Goal: Task Accomplishment & Management: Manage account settings

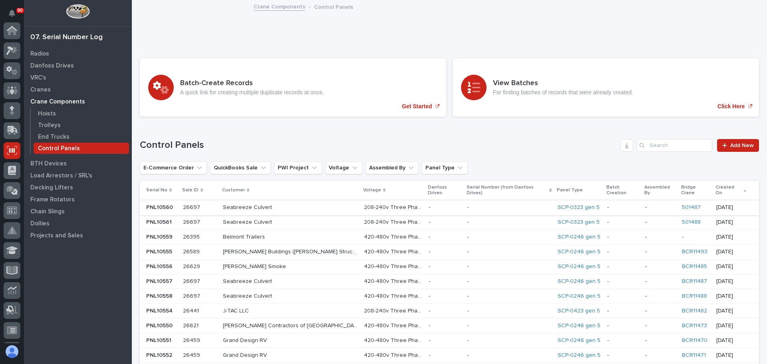
scroll to position [120, 0]
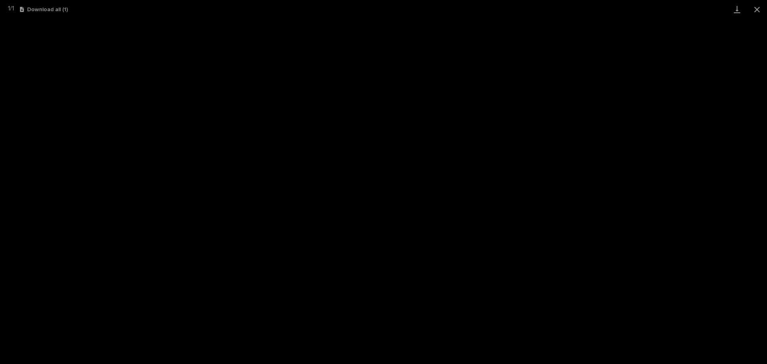
scroll to position [159, 0]
click at [760, 10] on button "Close gallery" at bounding box center [757, 9] width 20 height 19
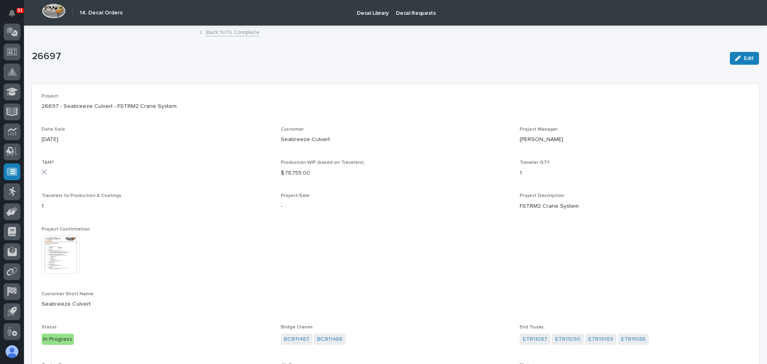
click at [206, 33] on link "Back to To Complete" at bounding box center [233, 31] width 54 height 9
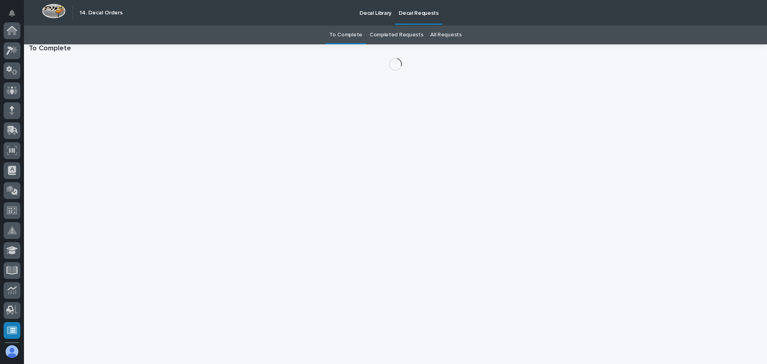
scroll to position [159, 0]
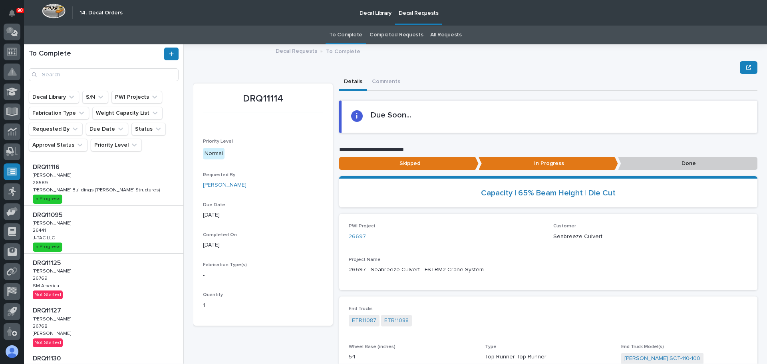
click at [98, 176] on div "DRQ11116 DRQ11116 [PERSON_NAME] [PERSON_NAME] 26589 26589 [PERSON_NAME] Buildin…" at bounding box center [103, 182] width 159 height 48
click at [686, 166] on p "Done" at bounding box center [687, 163] width 139 height 13
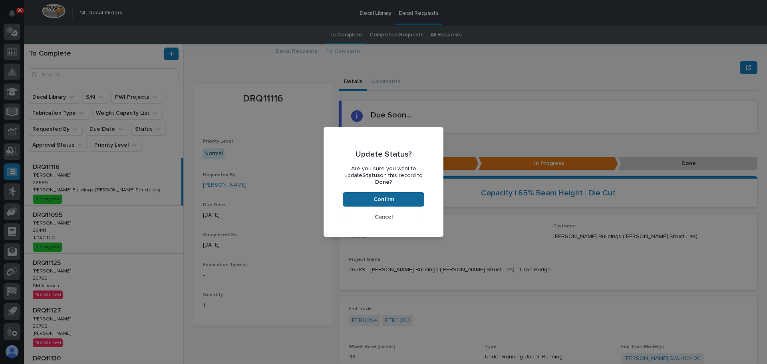
click at [408, 193] on button "Confirm" at bounding box center [383, 199] width 81 height 14
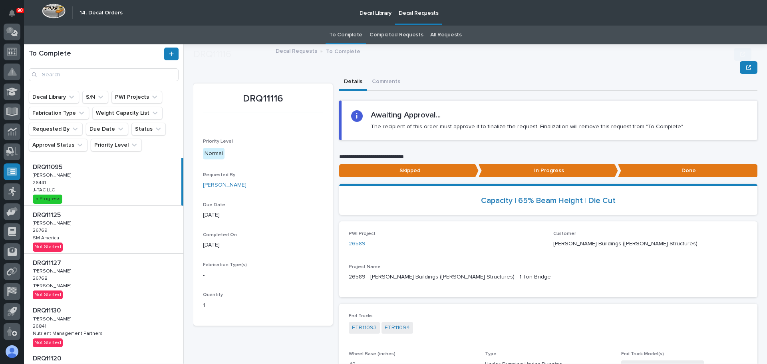
scroll to position [48, 0]
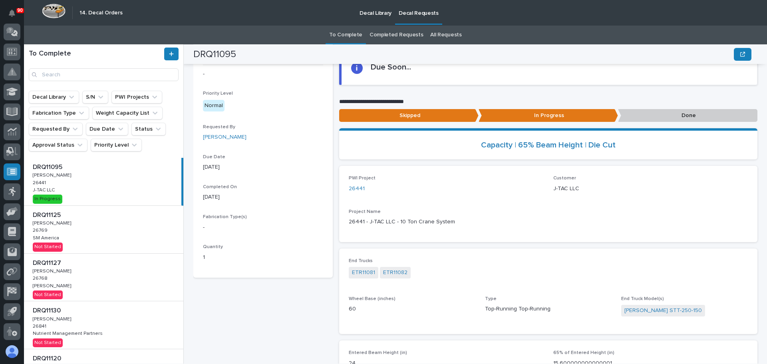
click at [109, 185] on div "DRQ11095 DRQ11095 [PERSON_NAME] [PERSON_NAME] 26441 26441 J-TAC LLC J-TAC LLC I…" at bounding box center [102, 182] width 157 height 48
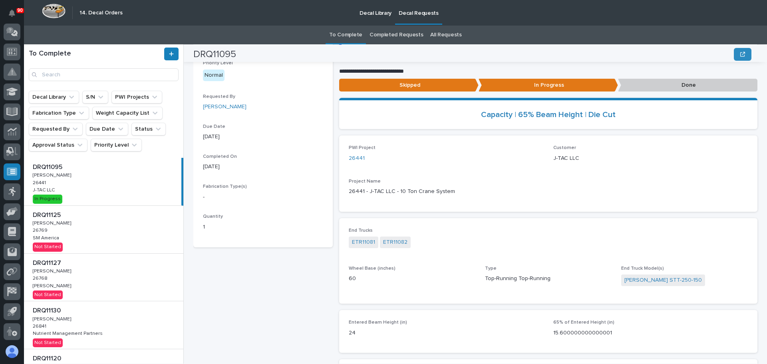
scroll to position [80, 0]
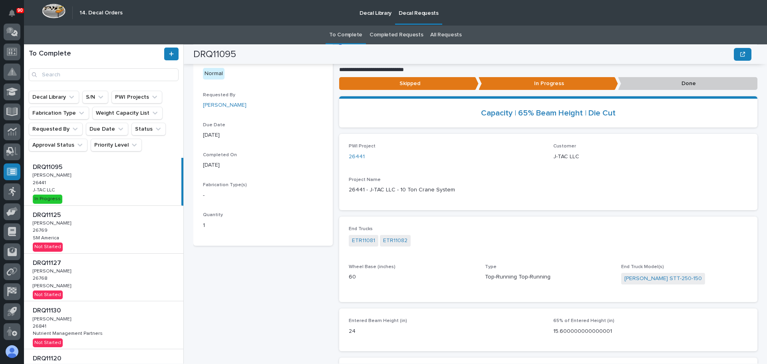
click at [681, 84] on p "Done" at bounding box center [687, 83] width 139 height 13
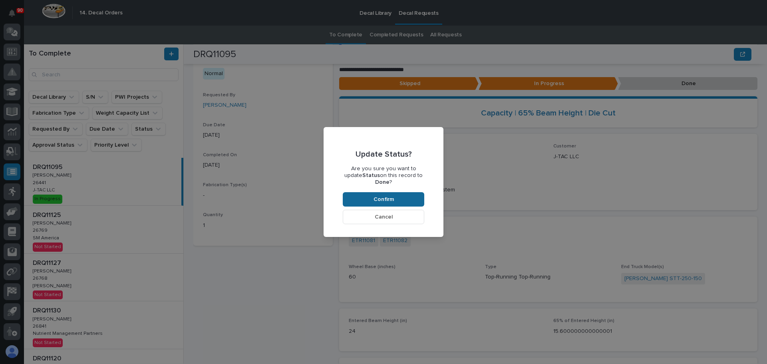
click at [405, 192] on button "Confirm" at bounding box center [383, 199] width 81 height 14
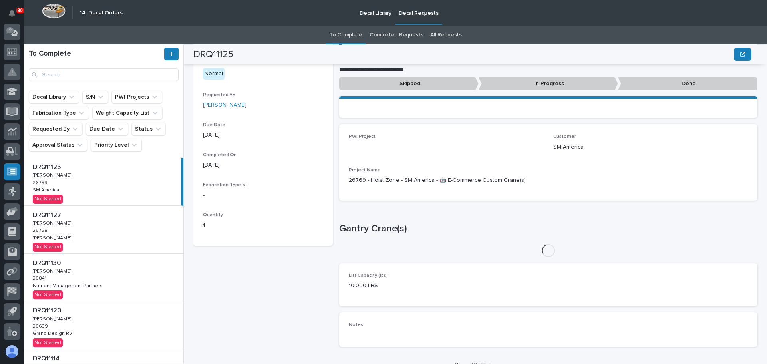
click at [68, 180] on div "DRQ11125 DRQ11125 [PERSON_NAME] [PERSON_NAME] 26769 26769 SM America SM America…" at bounding box center [102, 182] width 157 height 48
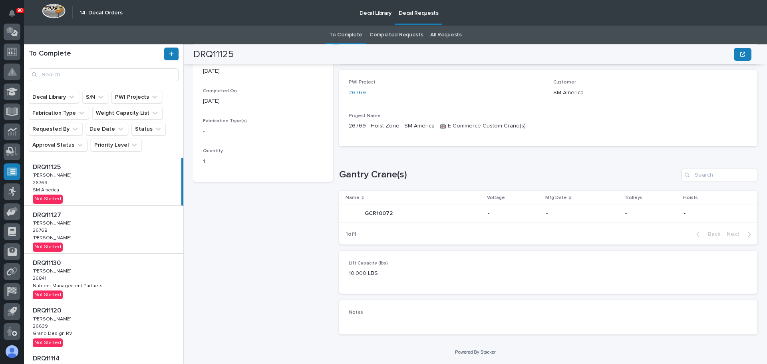
scroll to position [104, 0]
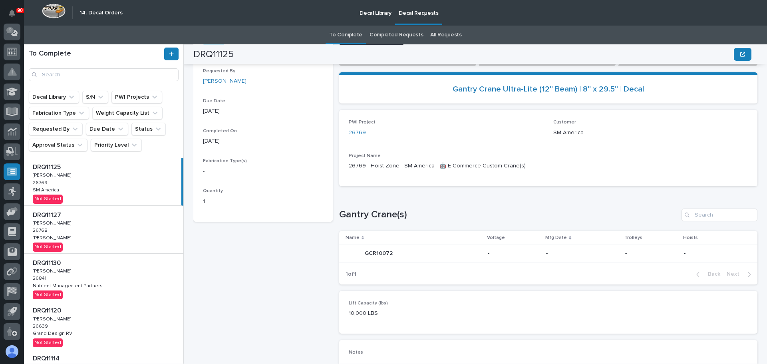
click at [85, 233] on div "DRQ11127 DRQ11127 [PERSON_NAME] [PERSON_NAME] 26768 26768 [PERSON_NAME] [PERSON…" at bounding box center [103, 230] width 159 height 48
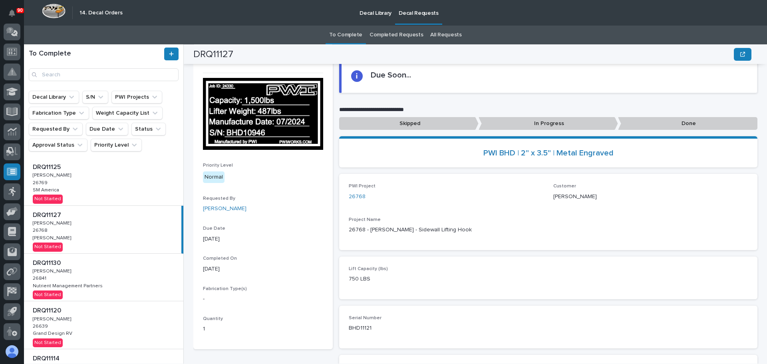
scroll to position [24, 0]
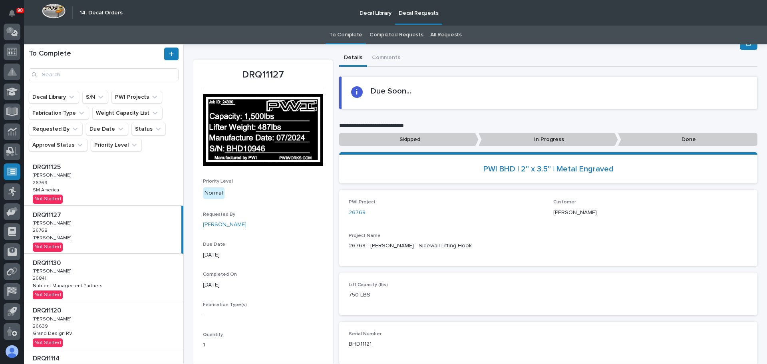
click at [76, 271] on div "DRQ11130 DRQ11130 [PERSON_NAME] [PERSON_NAME] 26841 26841 Nutrient Management P…" at bounding box center [103, 278] width 159 height 48
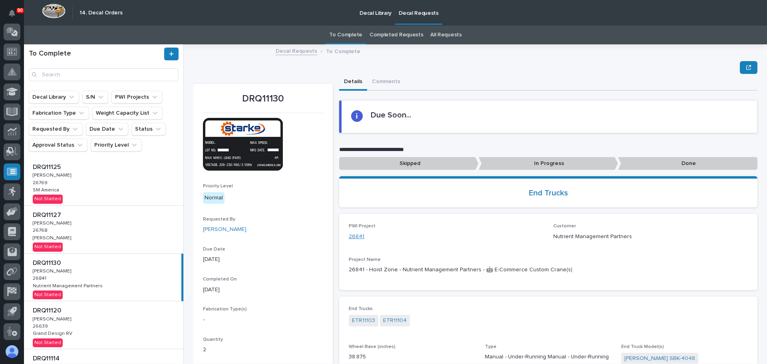
click at [353, 239] on link "26841" at bounding box center [357, 236] width 16 height 8
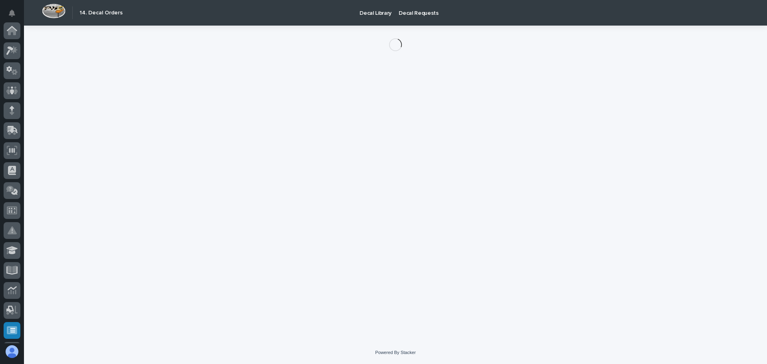
scroll to position [159, 0]
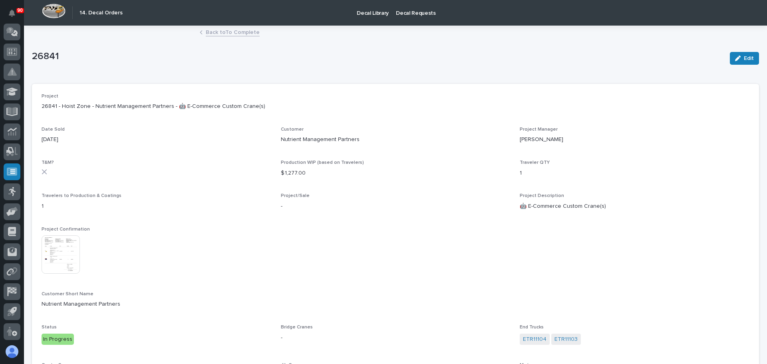
click at [54, 248] on img at bounding box center [61, 254] width 38 height 38
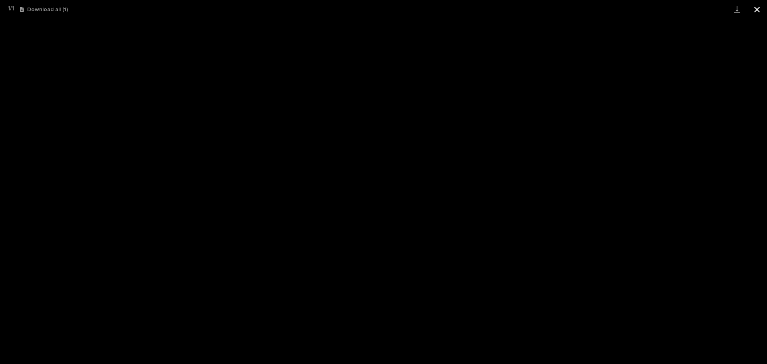
click at [756, 6] on button "Close gallery" at bounding box center [757, 9] width 20 height 19
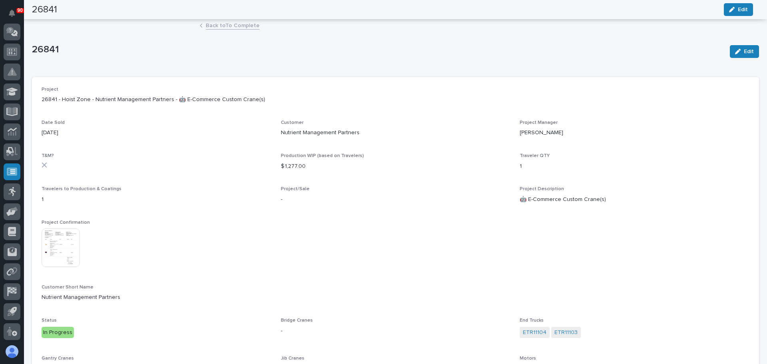
scroll to position [0, 0]
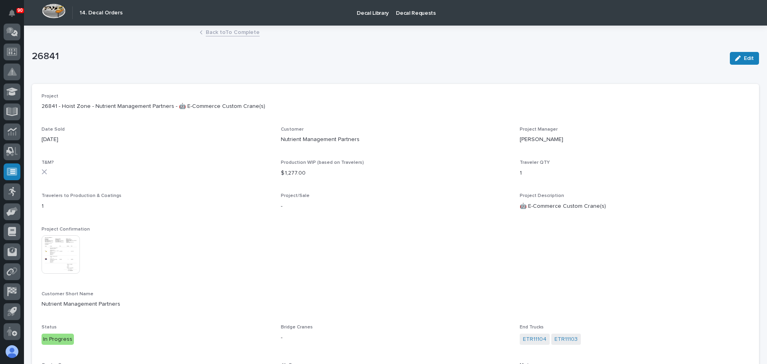
click at [224, 36] on link "Back to To Complete" at bounding box center [233, 31] width 54 height 9
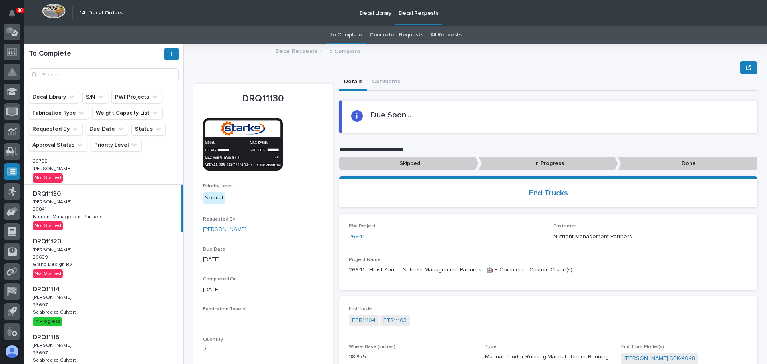
scroll to position [80, 0]
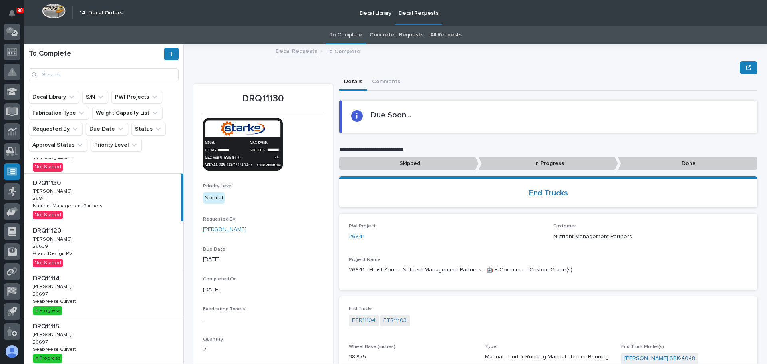
click at [89, 243] on div "DRQ11120 DRQ11120 [PERSON_NAME] [PERSON_NAME] 26639 26639 Grand Design RV Grand…" at bounding box center [103, 245] width 159 height 48
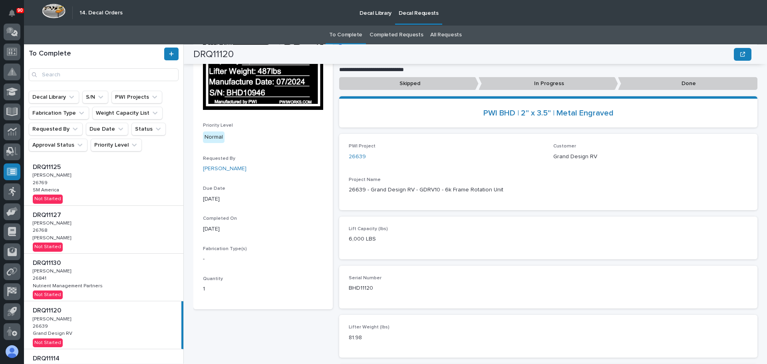
click at [87, 184] on div "DRQ11125 DRQ11125 [PERSON_NAME] [PERSON_NAME] 26769 26769 SM America SM America…" at bounding box center [103, 182] width 159 height 48
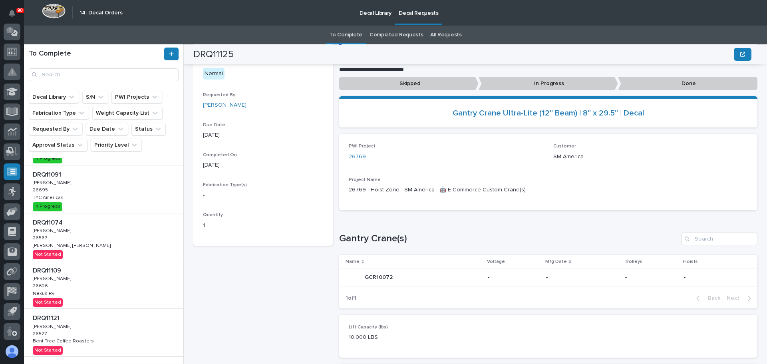
scroll to position [240, 0]
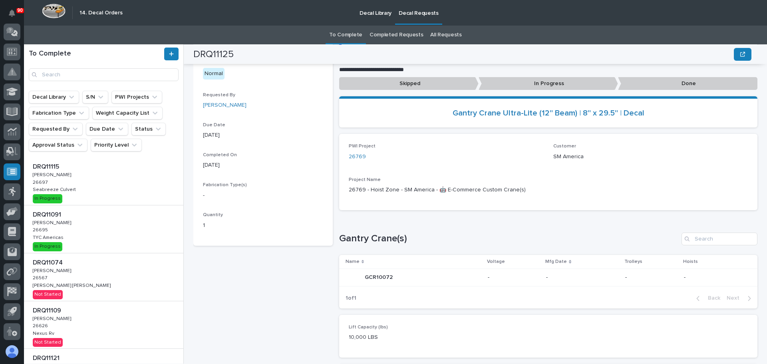
click at [77, 278] on div "DRQ11074 DRQ11074 [PERSON_NAME] [PERSON_NAME] 26567 26567 [PERSON_NAME] [PERSON…" at bounding box center [103, 277] width 159 height 48
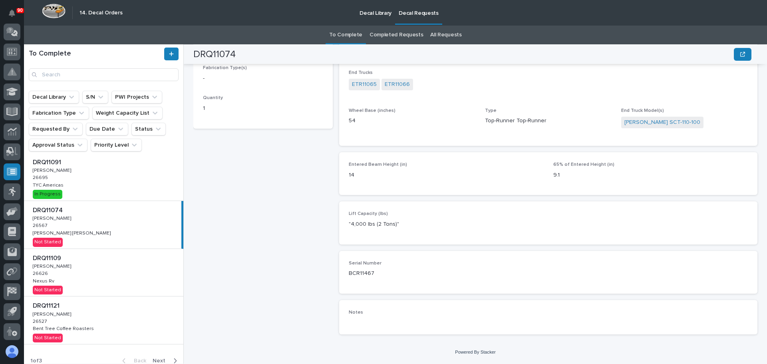
scroll to position [299, 0]
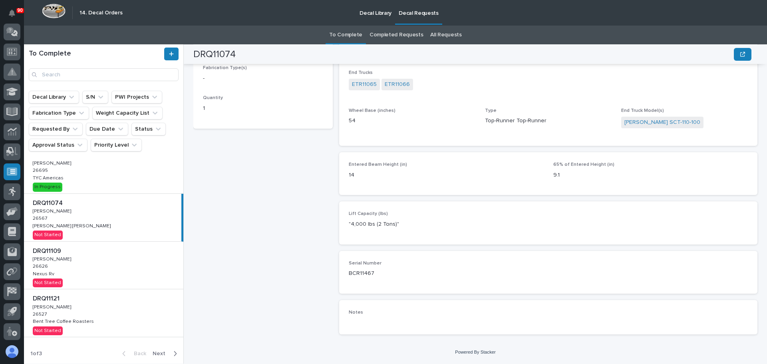
click at [121, 274] on div "DRQ11109 DRQ11109 [PERSON_NAME] [PERSON_NAME] 26626 26626 Nexus Rv Nexus Rv Not…" at bounding box center [103, 266] width 159 height 48
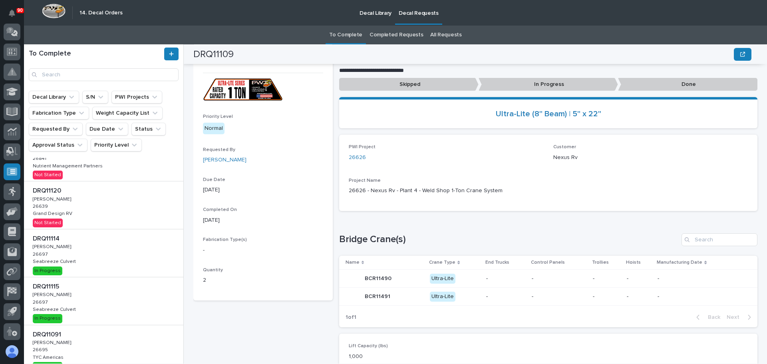
scroll to position [160, 0]
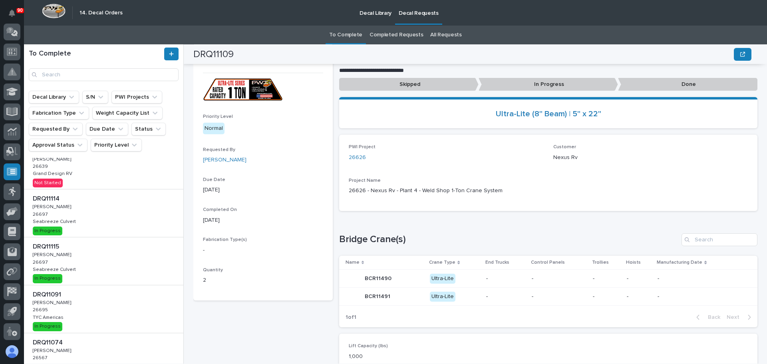
click at [106, 219] on div "DRQ11114 DRQ11114 [PERSON_NAME] [PERSON_NAME] 26697 26697 Seabreeze Culvert Sea…" at bounding box center [103, 213] width 159 height 48
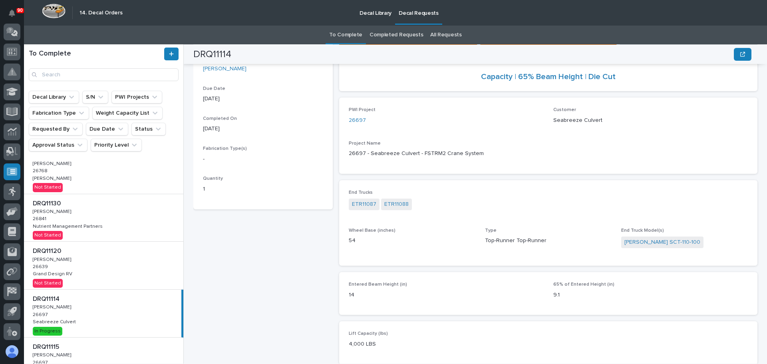
scroll to position [20, 0]
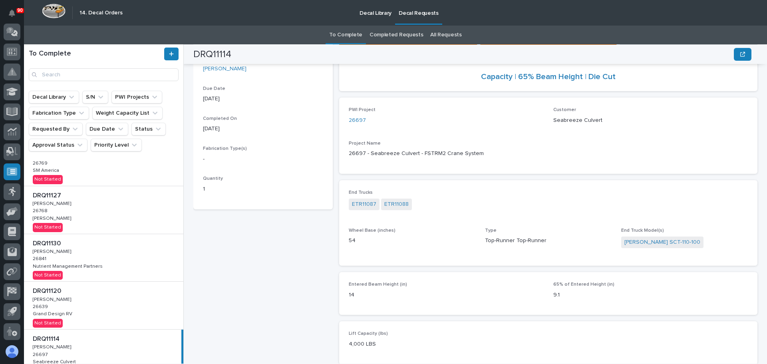
click at [76, 217] on div "DRQ11127 DRQ11127 [PERSON_NAME] [PERSON_NAME] 26768 26768 [PERSON_NAME] [PERSON…" at bounding box center [103, 210] width 159 height 48
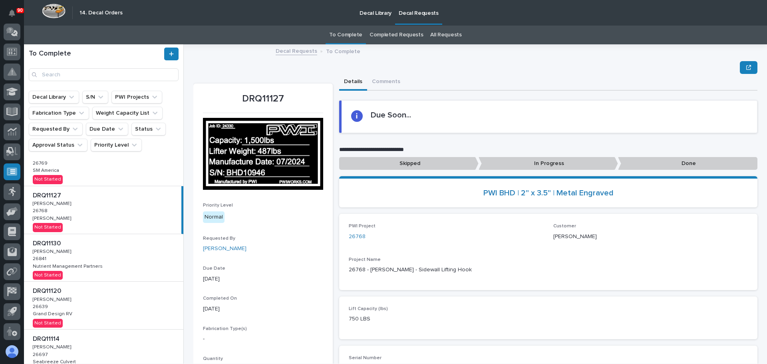
click at [675, 167] on p "Done" at bounding box center [687, 163] width 139 height 13
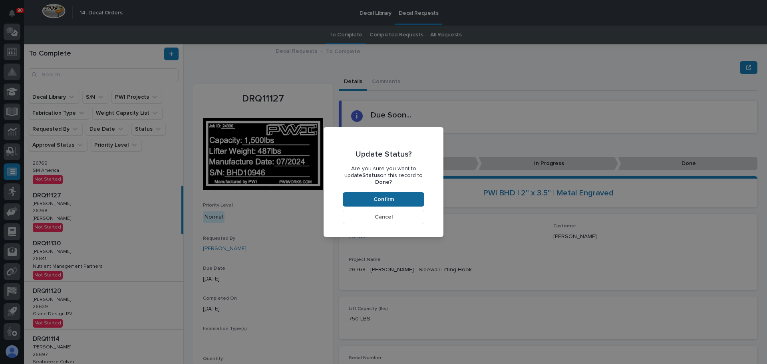
click at [400, 192] on button "Confirm" at bounding box center [383, 199] width 81 height 14
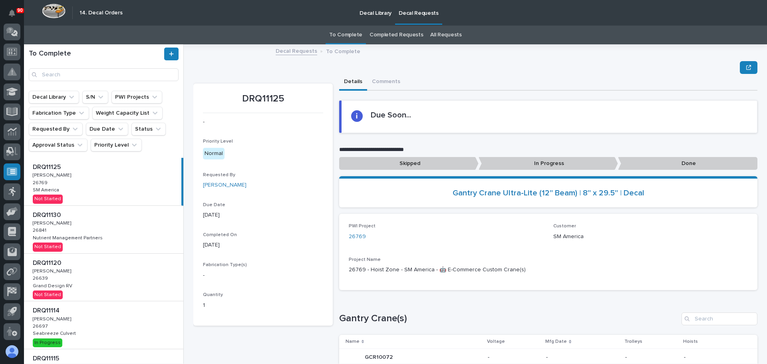
click at [80, 194] on div "DRQ11125 DRQ11125 [PERSON_NAME] [PERSON_NAME] 26769 26769 SM America SM America…" at bounding box center [102, 182] width 157 height 48
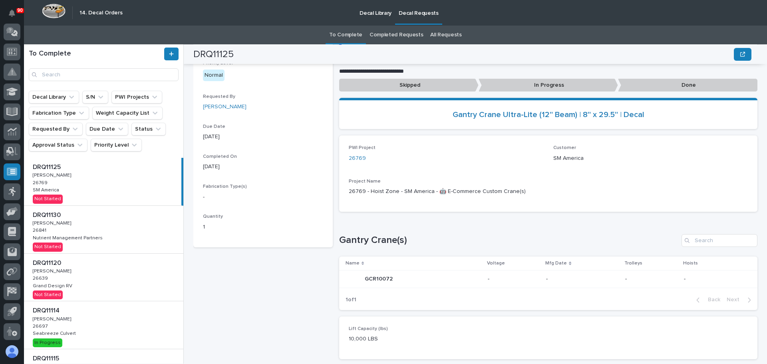
scroll to position [64, 0]
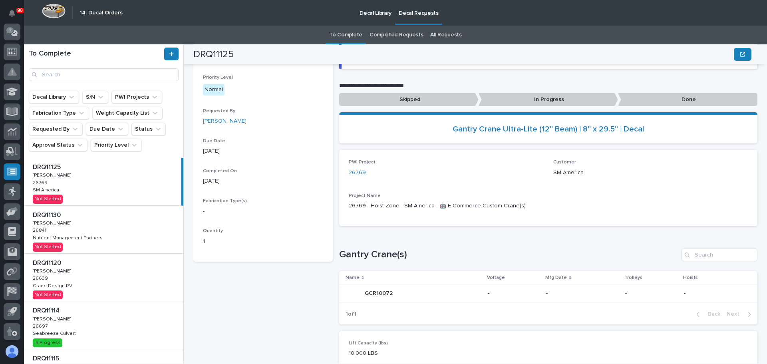
click at [247, 278] on div "DRQ11125 - Priority Level Normal Requested By [PERSON_NAME] Due Date [DATE] Com…" at bounding box center [262, 220] width 139 height 401
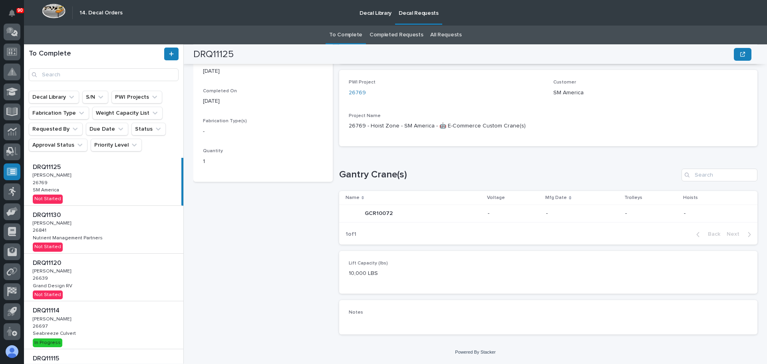
scroll to position [0, 0]
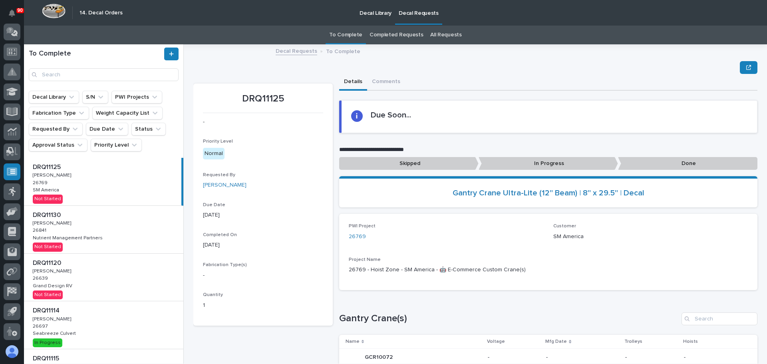
click at [546, 164] on p "In Progress" at bounding box center [547, 163] width 139 height 13
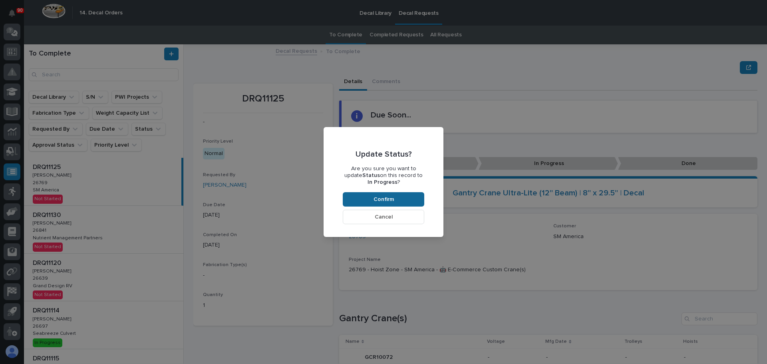
click at [393, 196] on span "Confirm" at bounding box center [383, 199] width 20 height 7
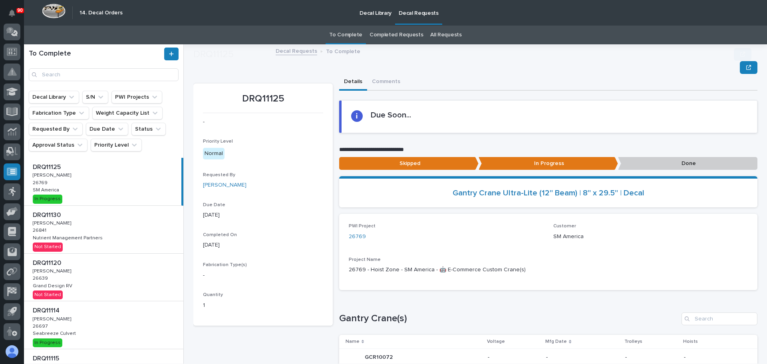
scroll to position [48, 0]
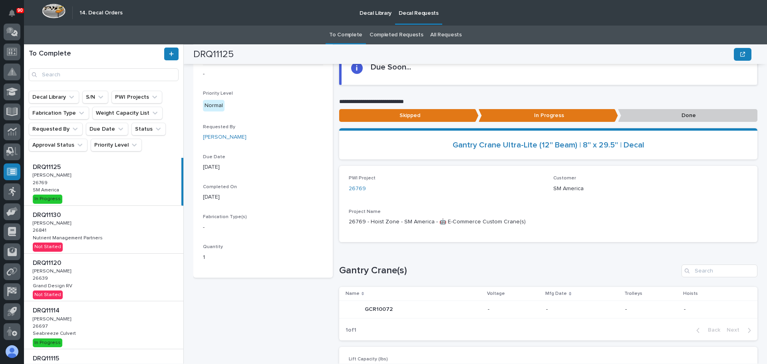
click at [110, 232] on div "DRQ11130 DRQ11130 [PERSON_NAME] [PERSON_NAME] 26841 26841 Nutrient Management P…" at bounding box center [103, 230] width 159 height 48
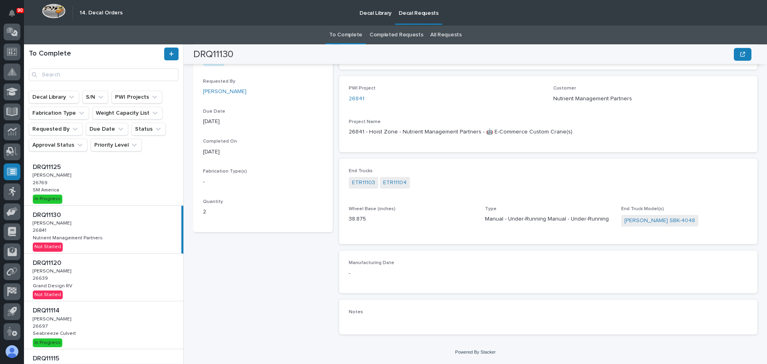
click at [91, 232] on div "DRQ11130 DRQ11130 [PERSON_NAME] [PERSON_NAME] 26841 26841 Nutrient Management P…" at bounding box center [102, 230] width 157 height 48
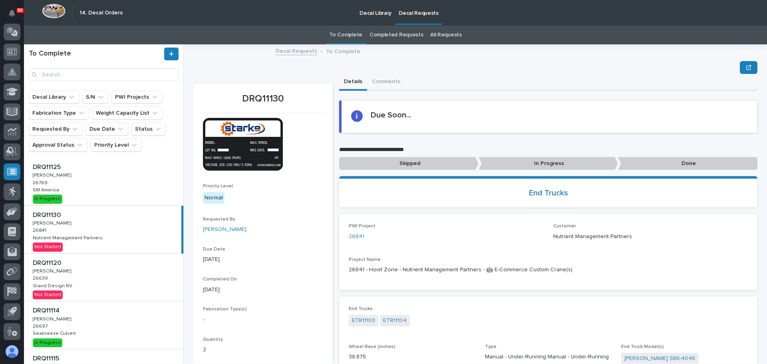
click at [543, 159] on p "In Progress" at bounding box center [547, 163] width 139 height 13
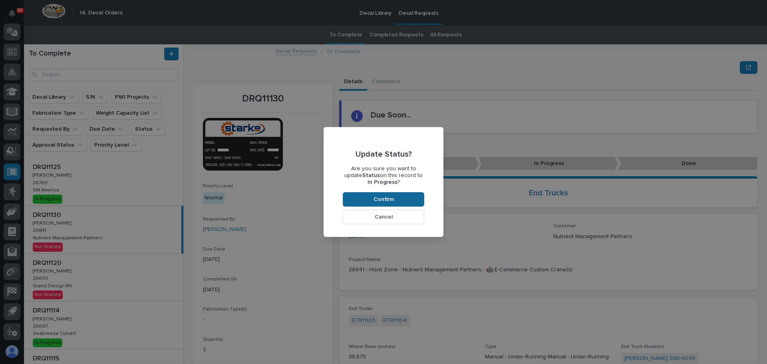
click at [394, 196] on button "Confirm" at bounding box center [383, 199] width 81 height 14
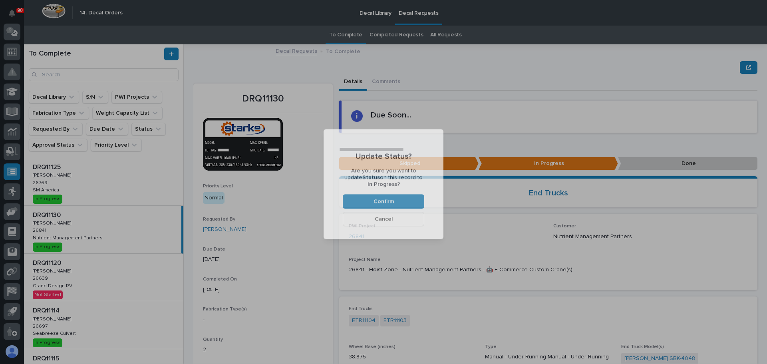
scroll to position [48, 0]
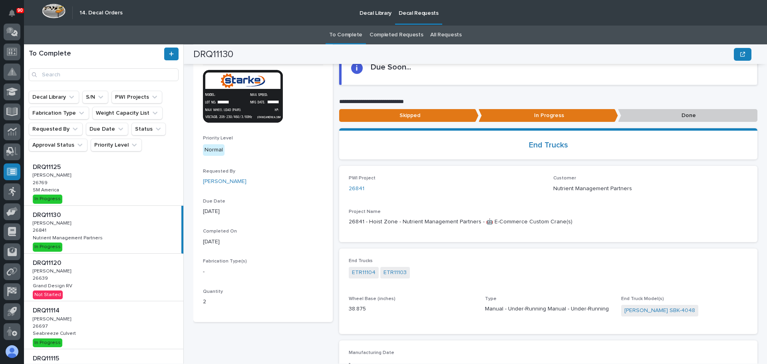
click at [117, 273] on div "DRQ11120 DRQ11120 [PERSON_NAME] [PERSON_NAME] 26639 26639 Grand Design RV Grand…" at bounding box center [103, 278] width 159 height 48
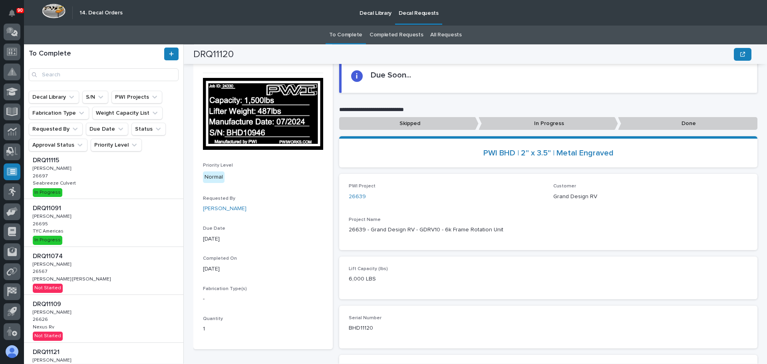
scroll to position [200, 0]
click at [107, 220] on div "DRQ11091 DRQ11091 [PERSON_NAME] [PERSON_NAME] 26695 26695 TYC Americas TYC Amer…" at bounding box center [103, 221] width 159 height 48
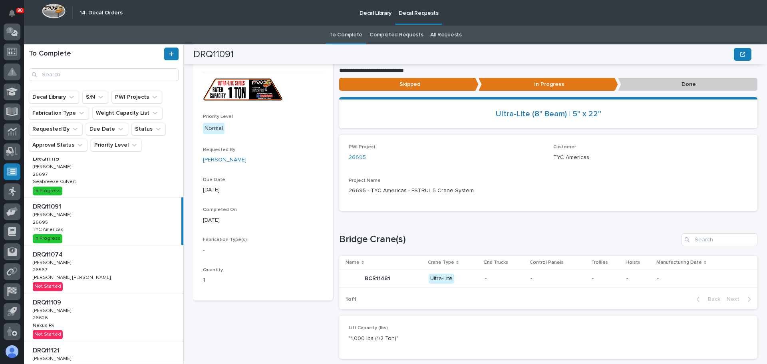
click at [674, 87] on p "Done" at bounding box center [687, 84] width 139 height 13
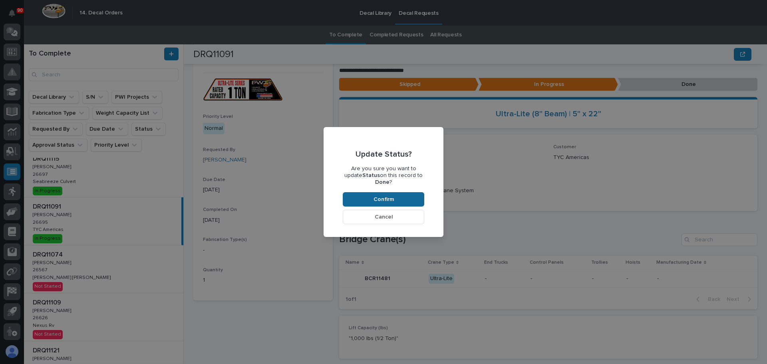
click at [393, 192] on button "Confirm" at bounding box center [383, 199] width 81 height 14
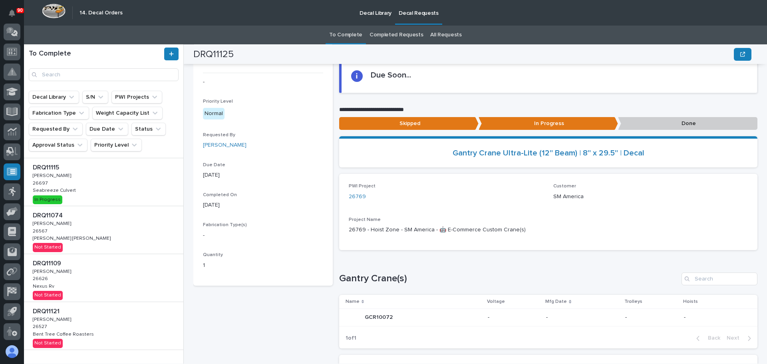
scroll to position [204, 0]
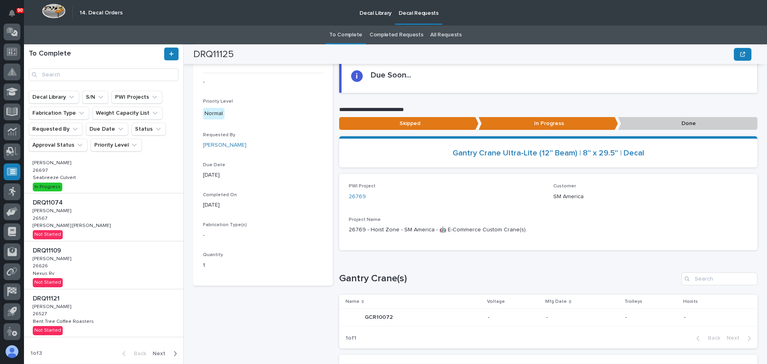
click at [161, 352] on span "Next" at bounding box center [162, 353] width 18 height 7
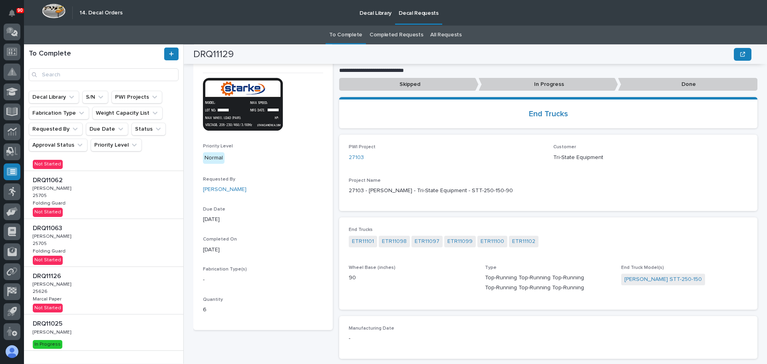
scroll to position [288, 0]
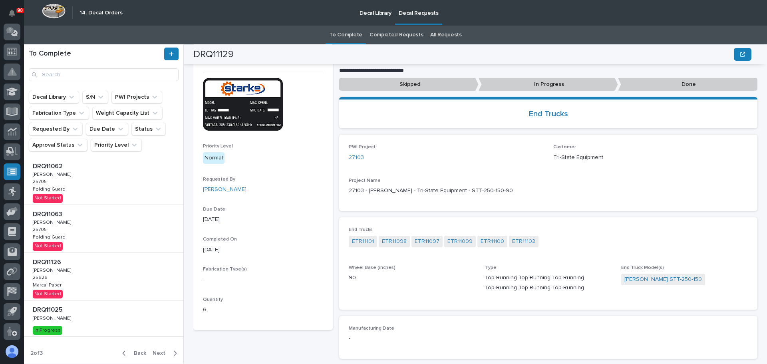
click at [96, 318] on div "DRQ11025 DRQ11025 [PERSON_NAME] [PERSON_NAME] In Progress" at bounding box center [103, 318] width 159 height 36
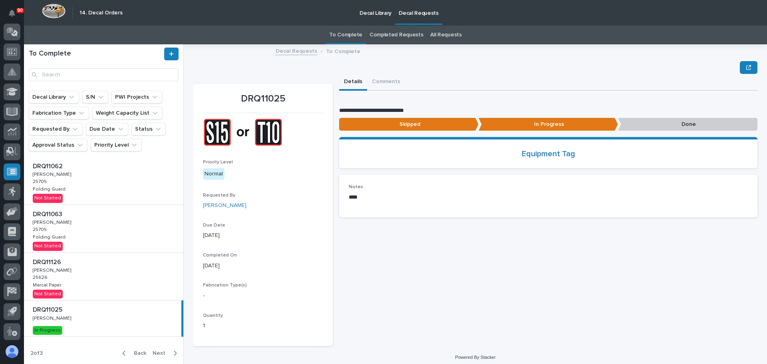
click at [682, 119] on p "Done" at bounding box center [687, 124] width 139 height 13
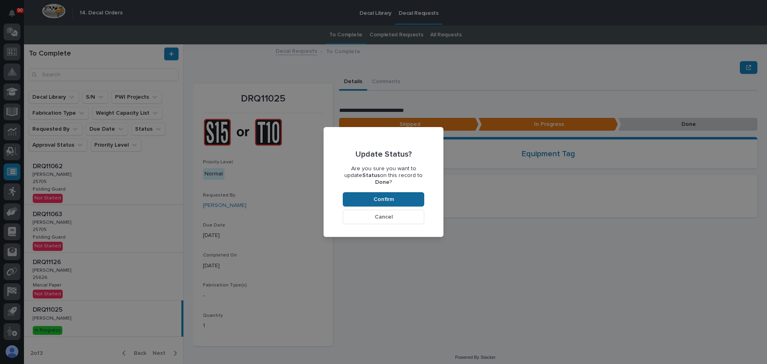
click at [399, 195] on button "Confirm" at bounding box center [383, 199] width 81 height 14
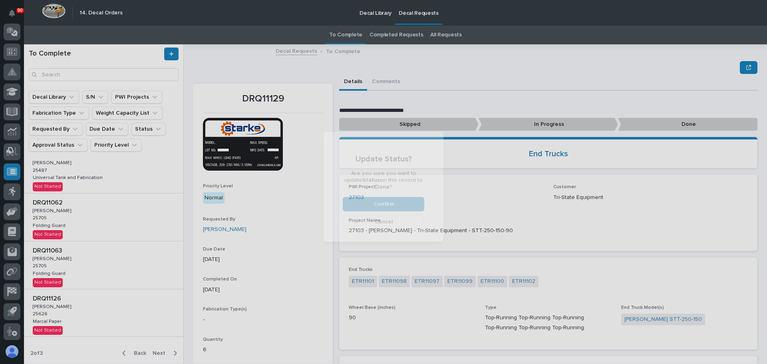
scroll to position [252, 0]
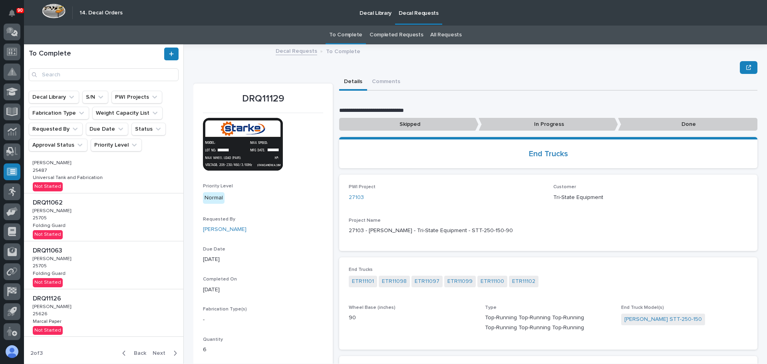
click at [155, 351] on span "Next" at bounding box center [162, 352] width 18 height 7
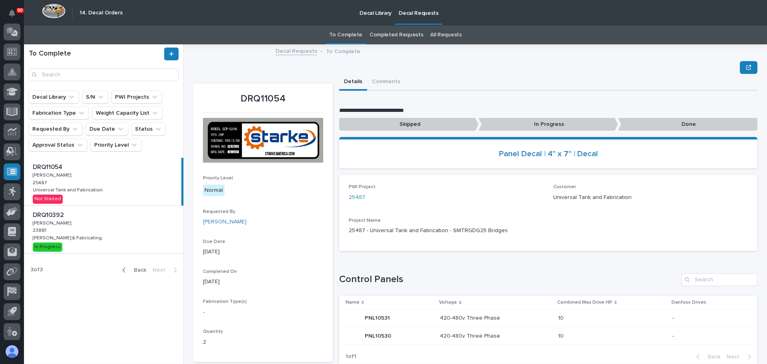
click at [61, 228] on div "DRQ10392 DRQ10392 [PERSON_NAME] [PERSON_NAME] 23881 23881 [PERSON_NAME] & Fabri…" at bounding box center [103, 230] width 159 height 48
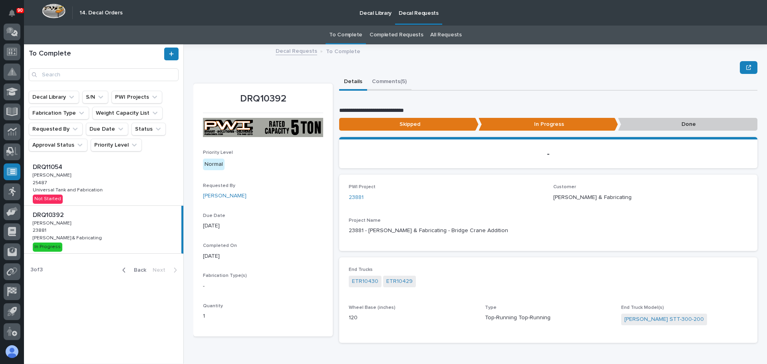
click at [378, 83] on button "Comments (5)" at bounding box center [389, 82] width 44 height 17
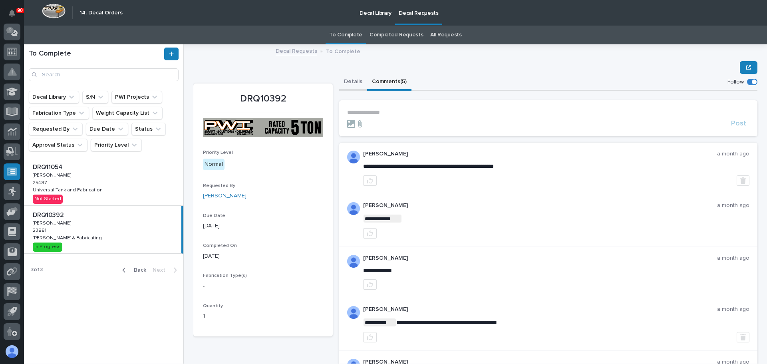
click at [345, 84] on button "Details" at bounding box center [353, 82] width 28 height 17
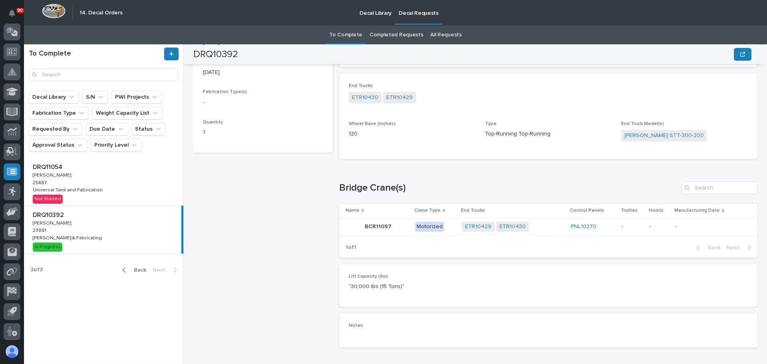
scroll to position [197, 0]
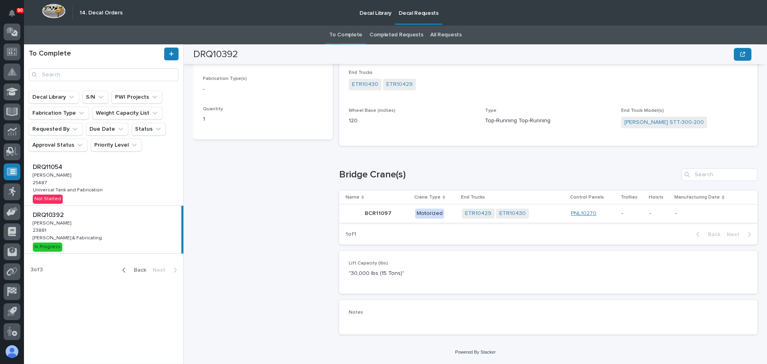
click at [579, 213] on link "PNL10270" at bounding box center [584, 213] width 26 height 7
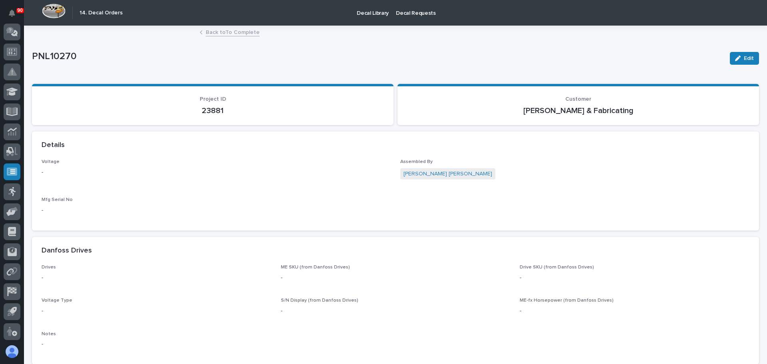
click at [220, 32] on link "Back to To Complete" at bounding box center [233, 31] width 54 height 9
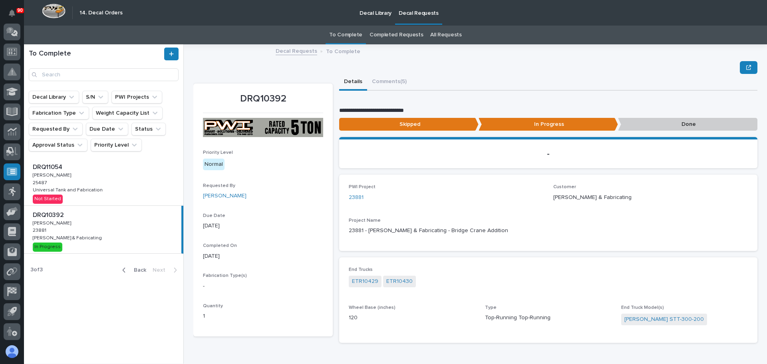
click at [140, 272] on span "Back" at bounding box center [137, 269] width 17 height 7
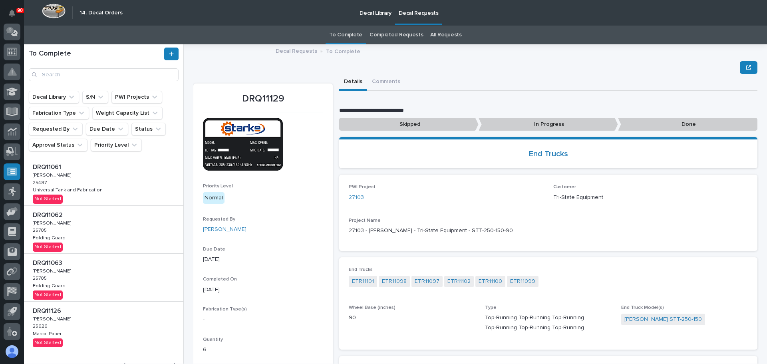
scroll to position [252, 0]
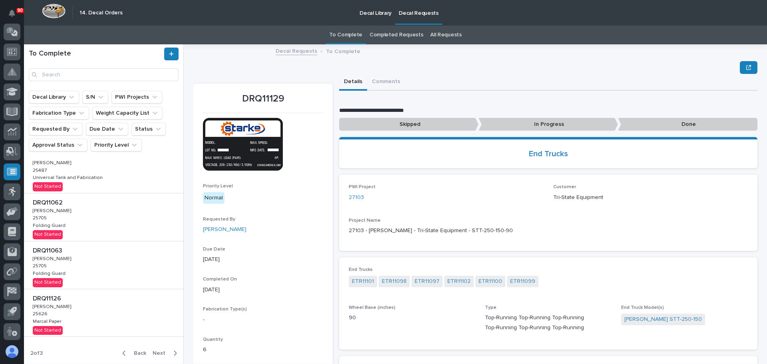
click at [132, 351] on span "Back" at bounding box center [137, 352] width 17 height 7
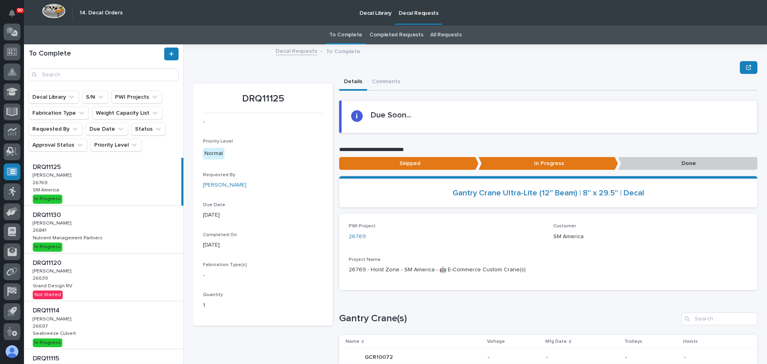
click at [91, 279] on div "DRQ11120 DRQ11120 [PERSON_NAME] [PERSON_NAME] 26639 26639 Grand Design RV Grand…" at bounding box center [103, 278] width 159 height 48
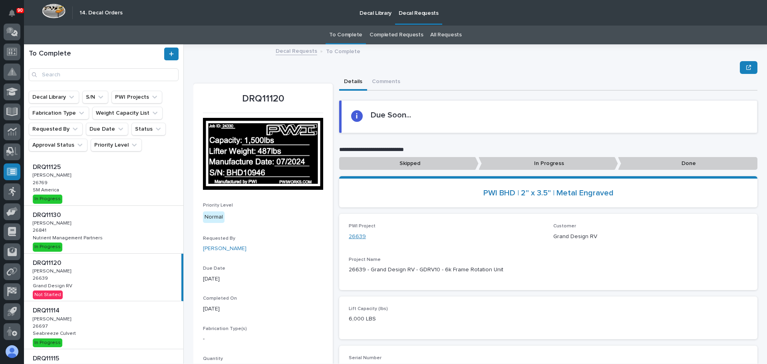
click at [350, 237] on link "26639" at bounding box center [357, 236] width 17 height 8
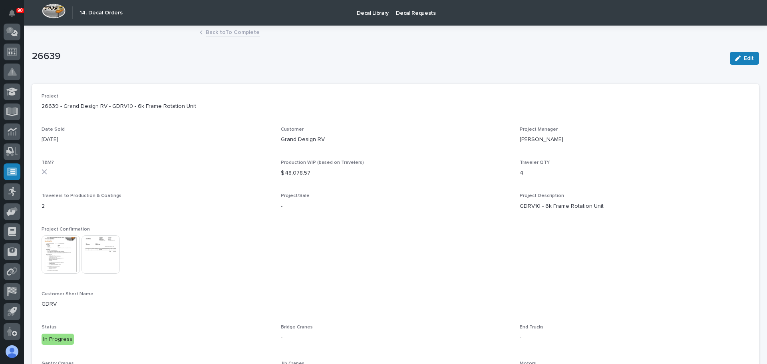
click at [209, 33] on link "Back to To Complete" at bounding box center [233, 31] width 54 height 9
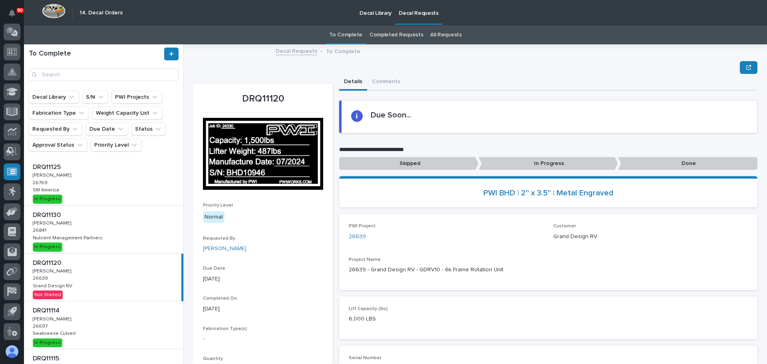
click at [674, 165] on p "Done" at bounding box center [687, 163] width 139 height 13
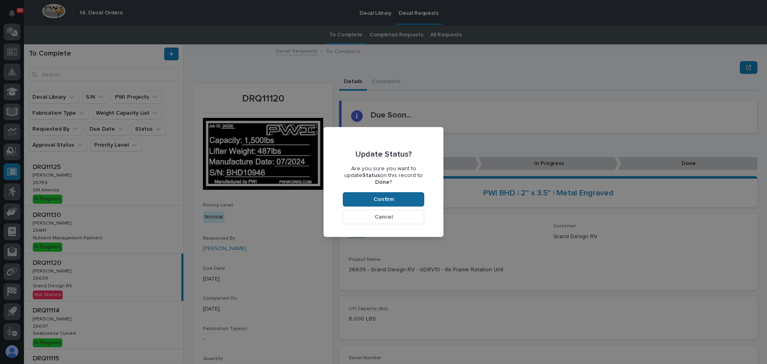
click at [396, 199] on button "Confirm" at bounding box center [383, 199] width 81 height 14
